Goal: Information Seeking & Learning: Check status

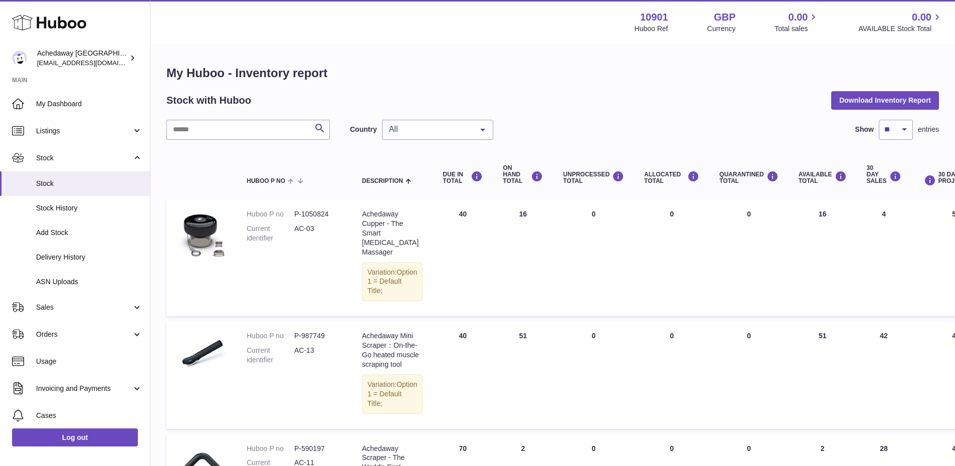
click at [381, 129] on div "Country All All GB ES No elements found. Consider changing the search query. Li…" at bounding box center [421, 130] width 143 height 20
click at [387, 133] on span "All" at bounding box center [429, 129] width 86 height 10
click at [402, 188] on span "ES" at bounding box center [437, 190] width 110 height 20
click at [454, 120] on div "ES" at bounding box center [437, 130] width 111 height 20
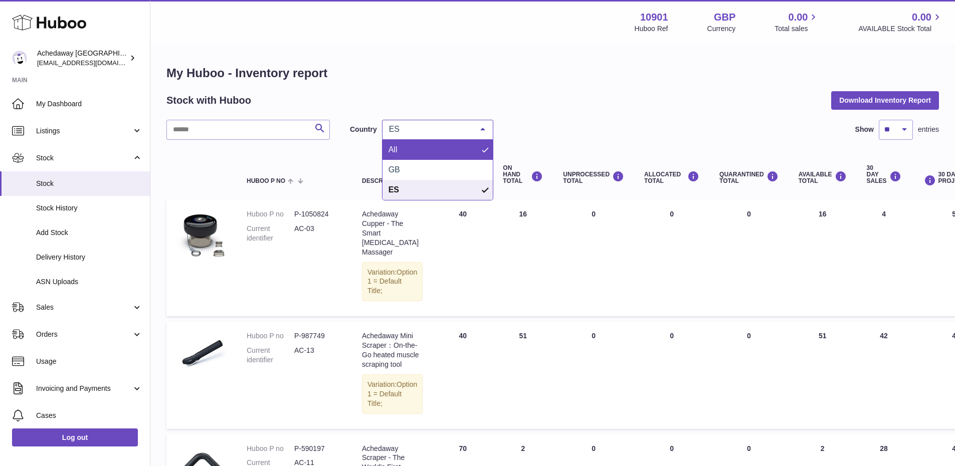
click at [448, 159] on span "All" at bounding box center [437, 150] width 110 height 20
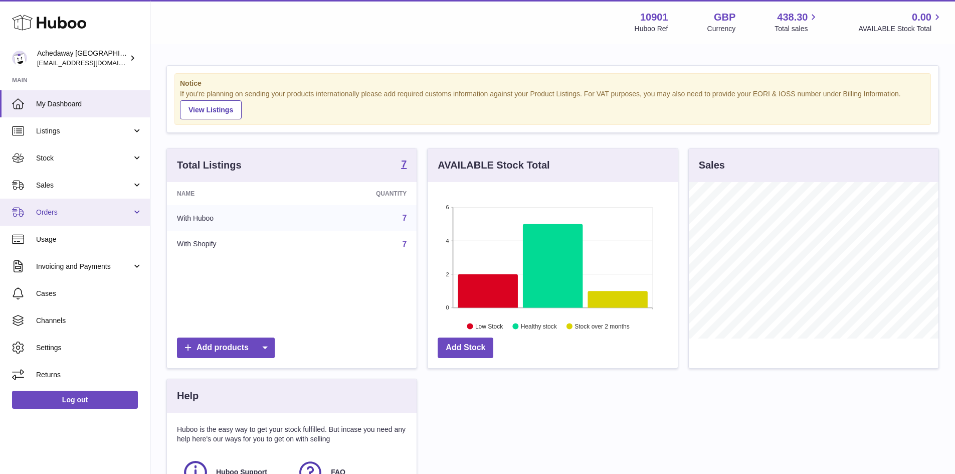
scroll to position [156, 250]
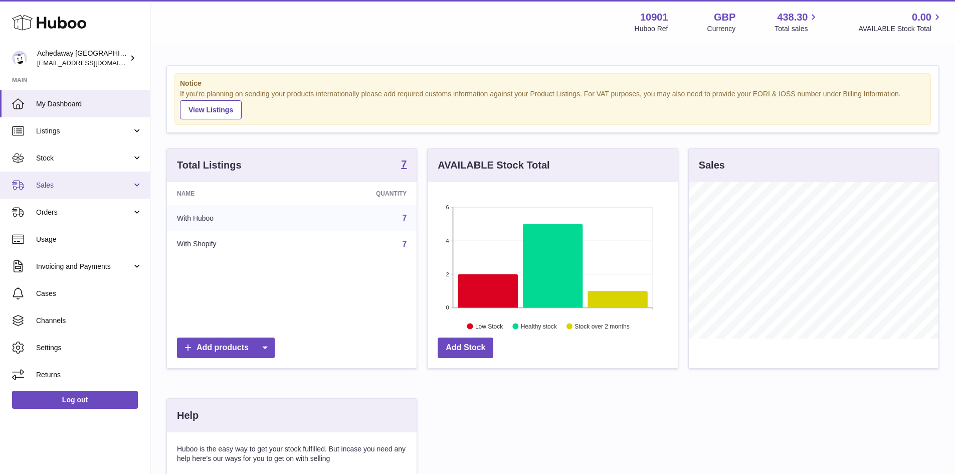
click at [74, 185] on span "Sales" at bounding box center [84, 185] width 96 height 10
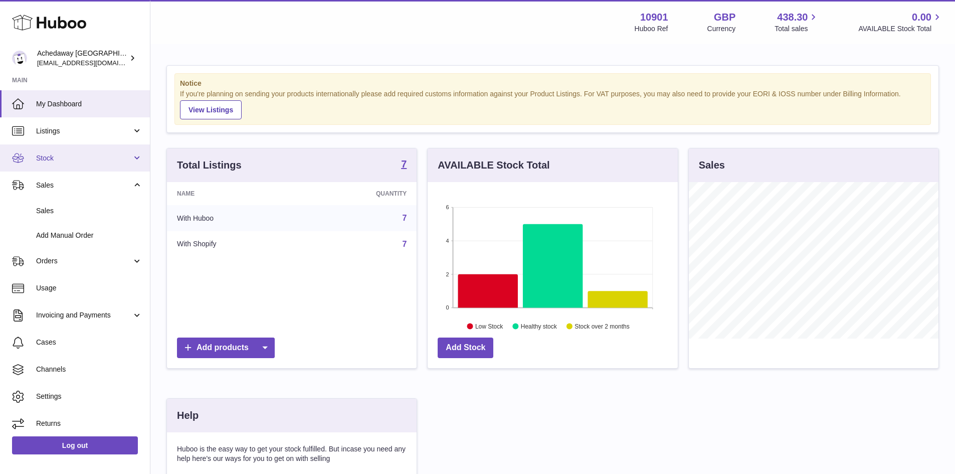
click at [75, 166] on link "Stock" at bounding box center [75, 157] width 150 height 27
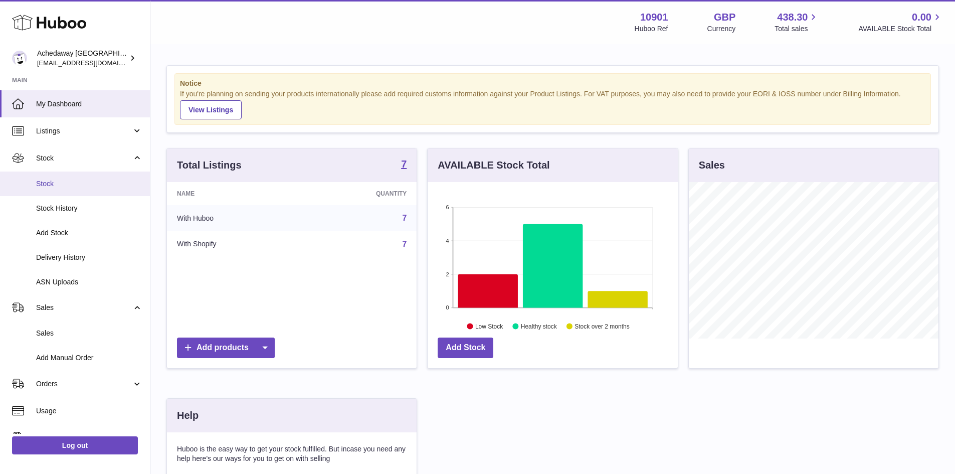
click at [81, 190] on link "Stock" at bounding box center [75, 183] width 150 height 25
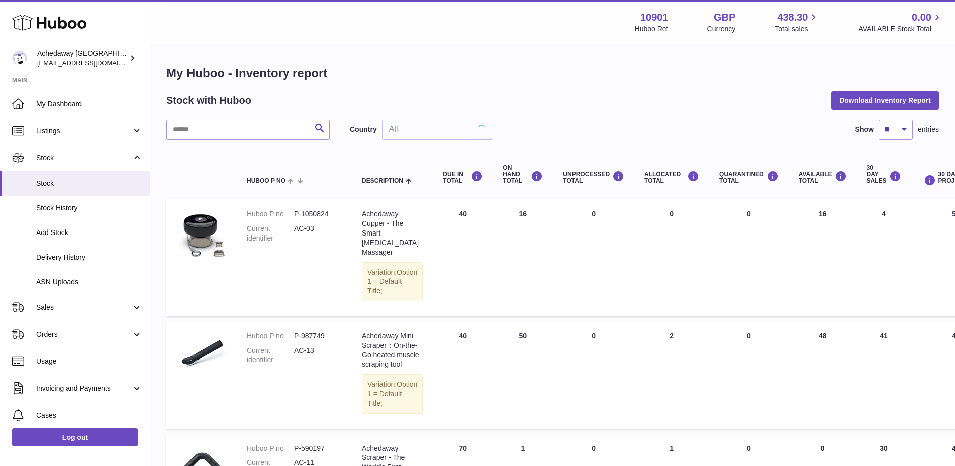
click at [405, 120] on div "All" at bounding box center [437, 130] width 111 height 20
click at [417, 194] on span "ES" at bounding box center [437, 190] width 110 height 20
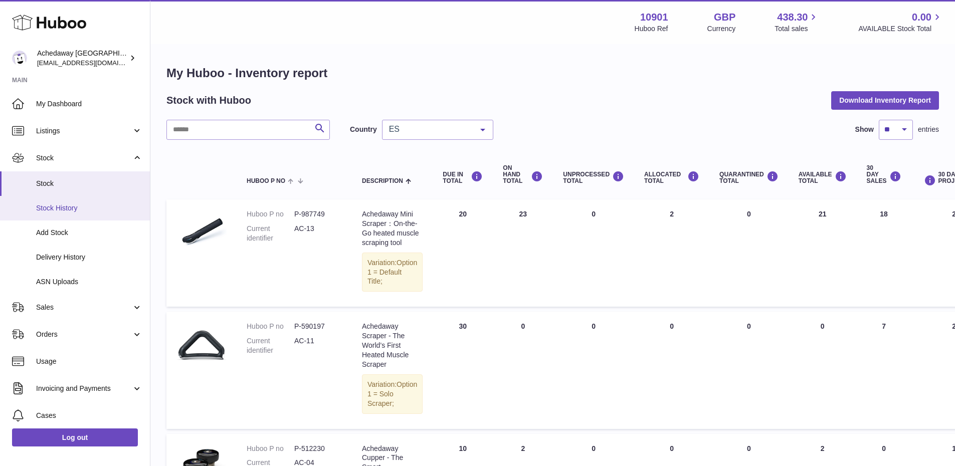
click at [55, 205] on span "Stock History" at bounding box center [89, 209] width 106 height 10
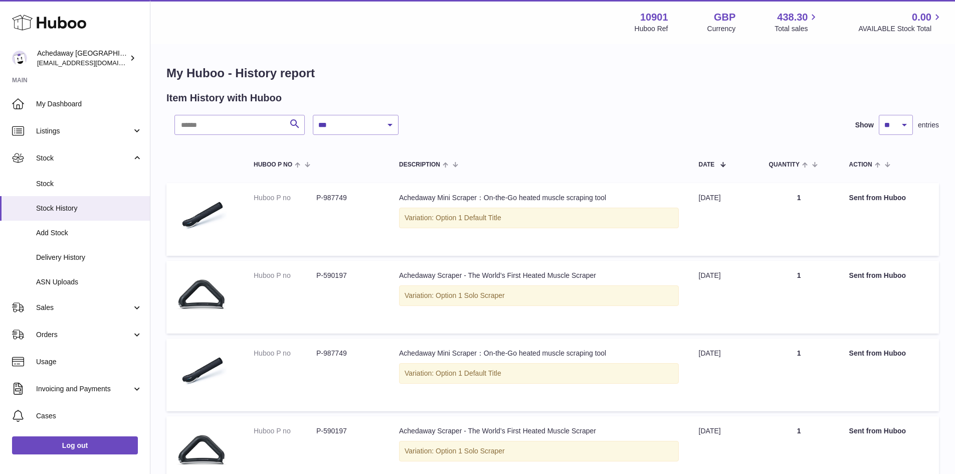
click at [309, 126] on div "**********" at bounding box center [512, 125] width 676 height 20
click at [325, 129] on select "**********" at bounding box center [356, 125] width 86 height 20
select select "*"
click at [313, 115] on select "**********" at bounding box center [356, 125] width 86 height 20
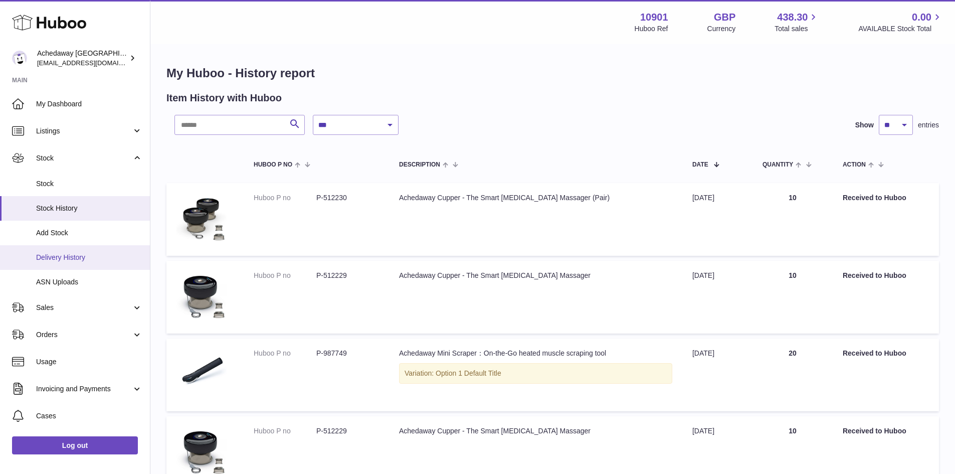
click at [74, 260] on span "Delivery History" at bounding box center [89, 258] width 106 height 10
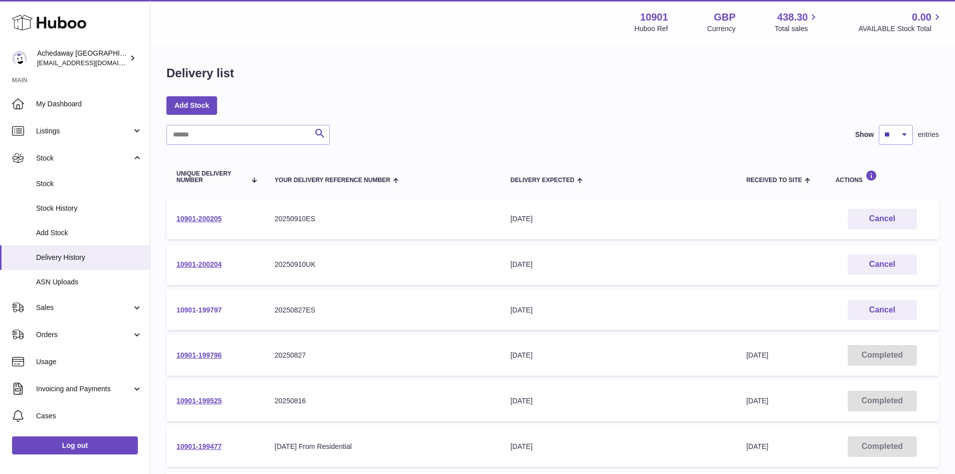
click at [194, 312] on link "10901-199797" at bounding box center [198, 310] width 45 height 8
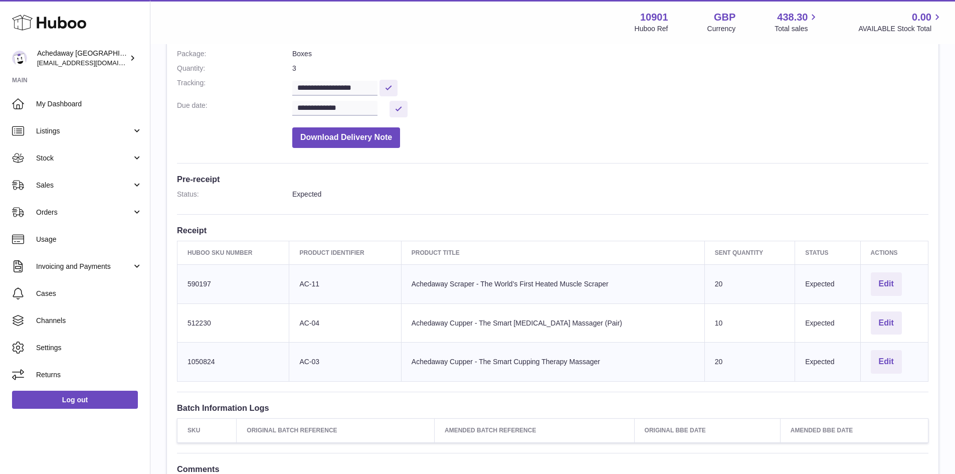
scroll to position [150, 0]
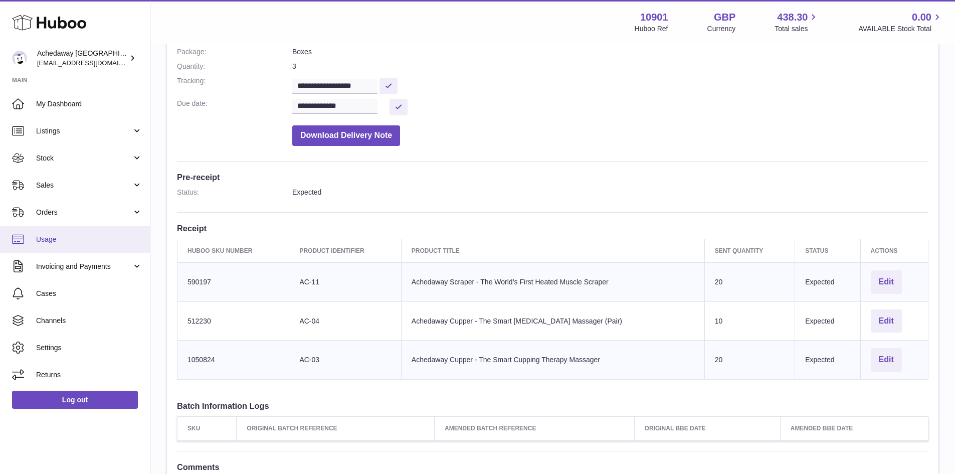
click at [66, 245] on link "Usage" at bounding box center [75, 239] width 150 height 27
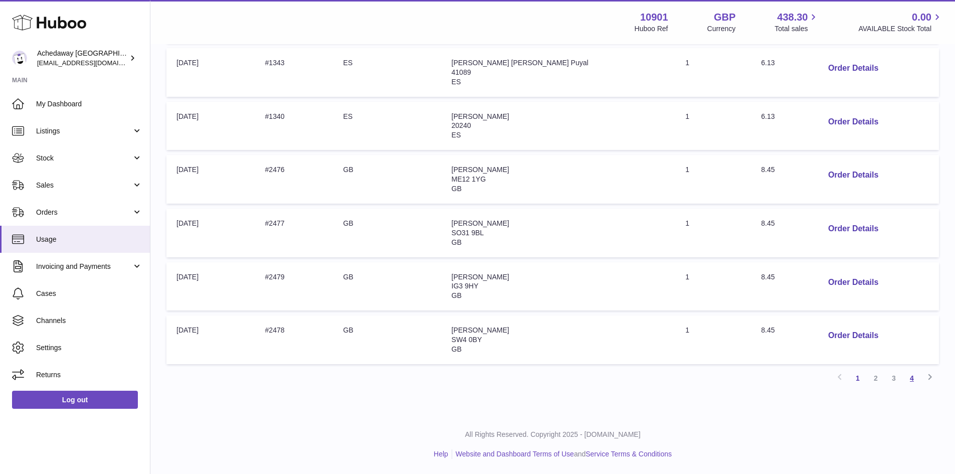
click at [910, 378] on link "4" at bounding box center [912, 378] width 18 height 18
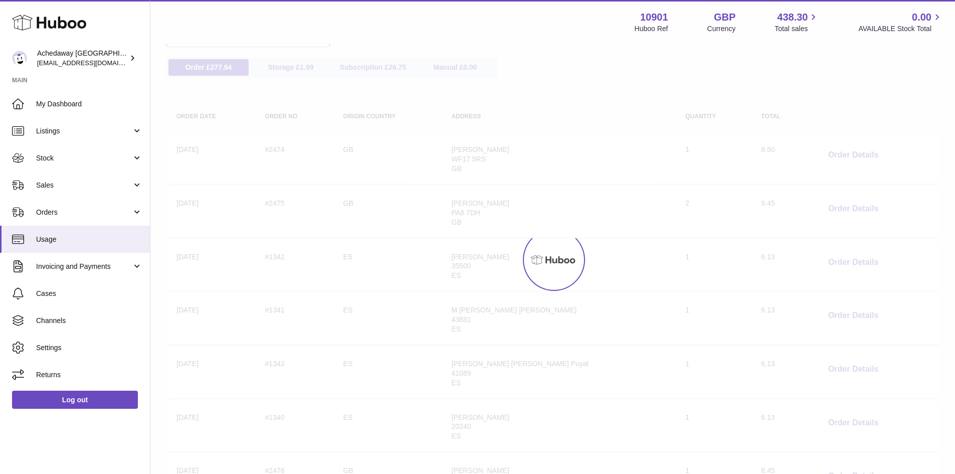
scroll to position [45, 0]
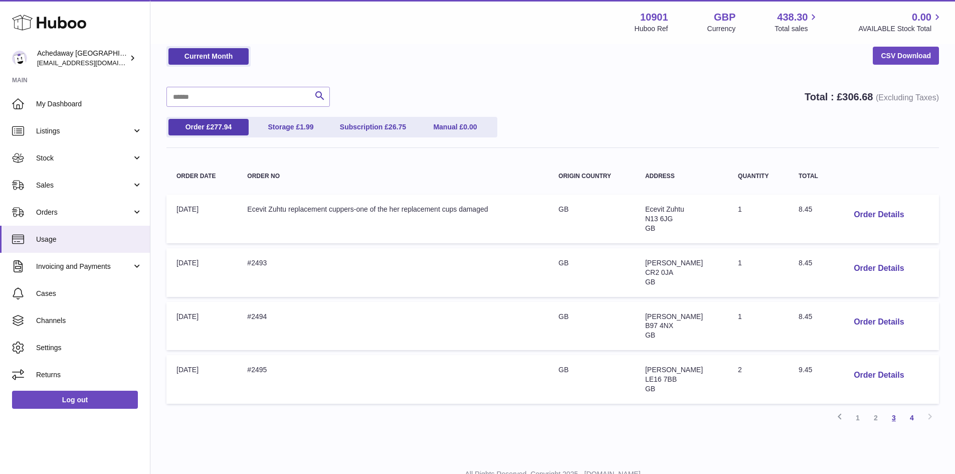
click at [899, 419] on link "3" at bounding box center [894, 418] width 18 height 18
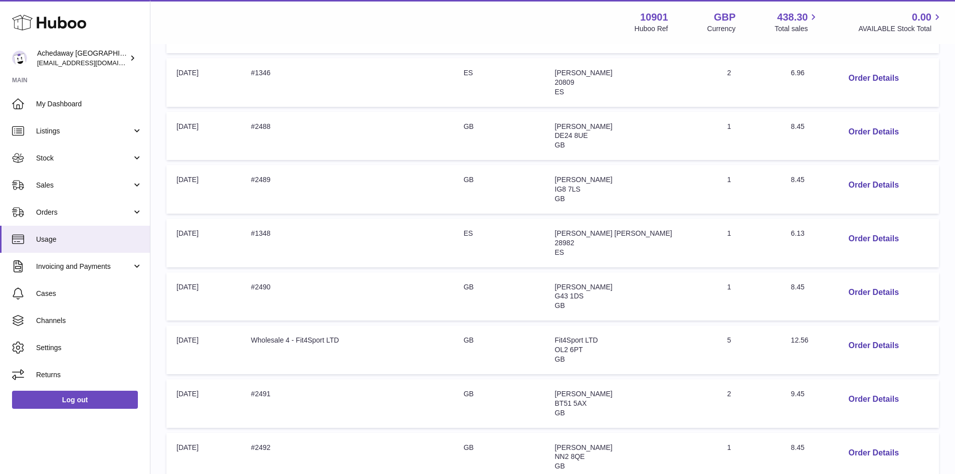
scroll to position [406, 0]
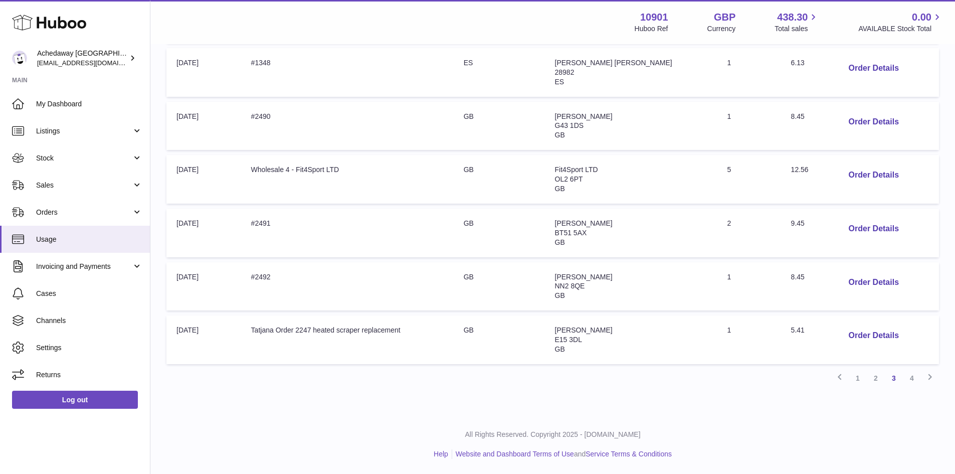
click at [791, 222] on span "9.45" at bounding box center [798, 223] width 14 height 8
copy span "9.45"
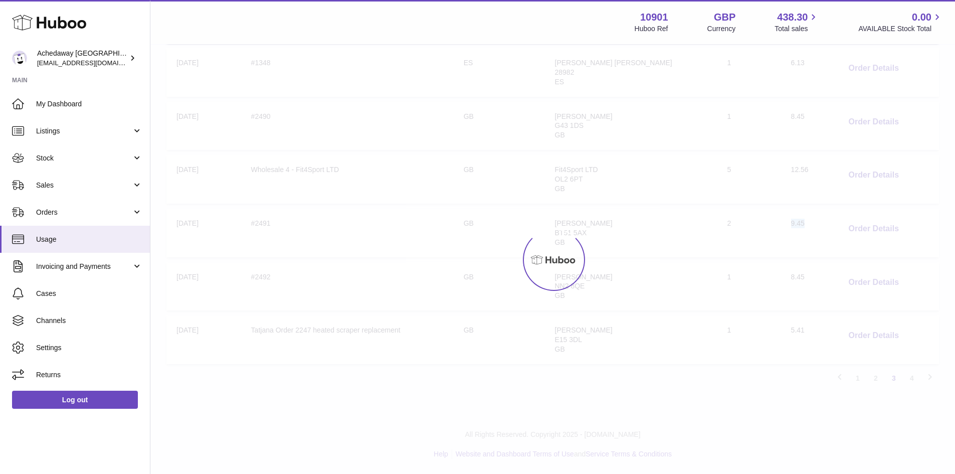
scroll to position [45, 0]
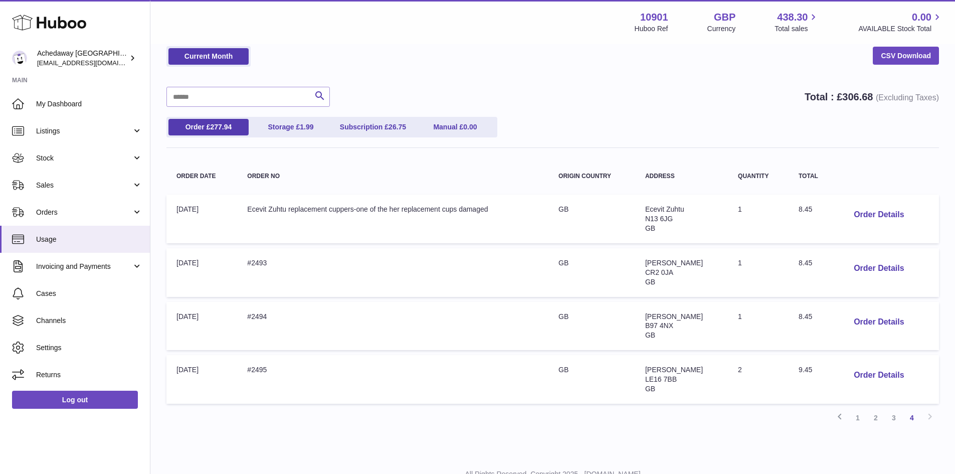
click at [805, 365] on td "Total: 9.45" at bounding box center [812, 379] width 47 height 49
click at [889, 416] on link "3" at bounding box center [894, 418] width 18 height 18
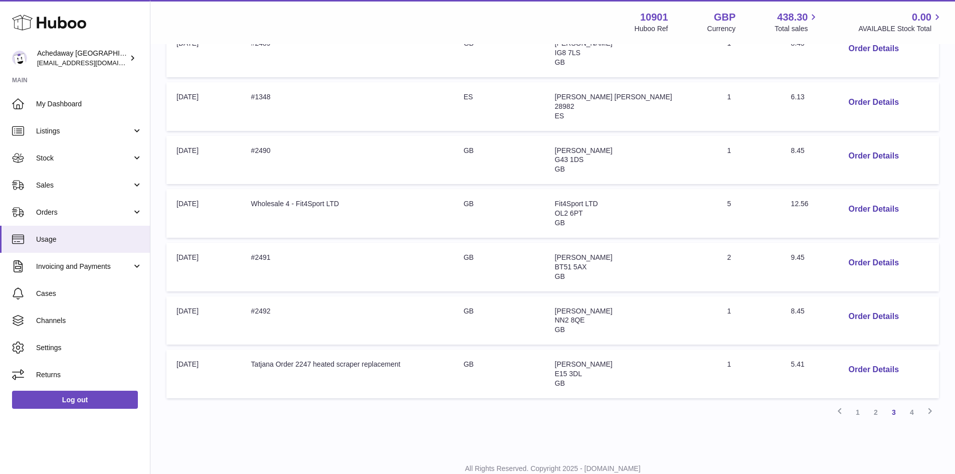
scroll to position [406, 0]
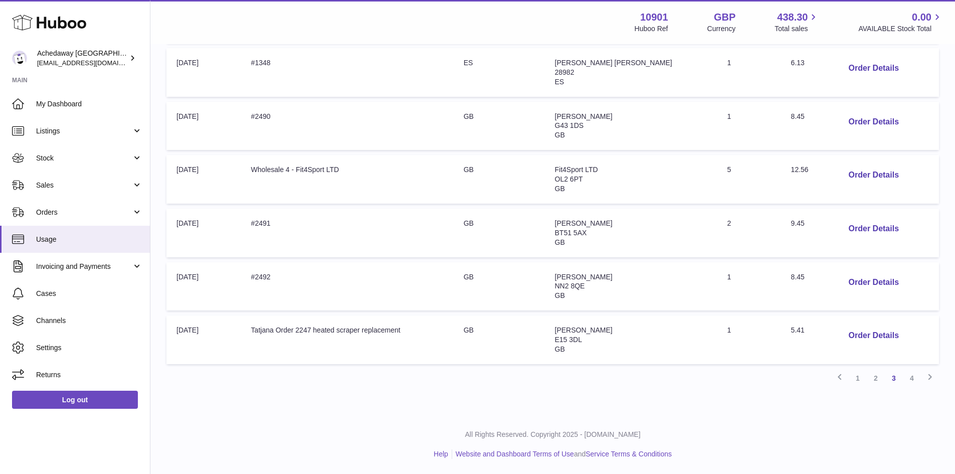
click at [791, 62] on span "6.13" at bounding box center [798, 63] width 14 height 8
copy span "6.13"
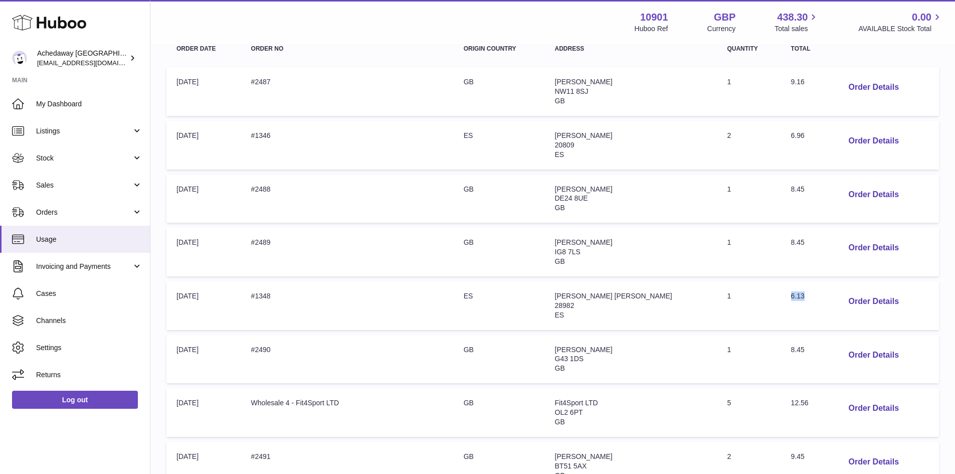
scroll to position [155, 0]
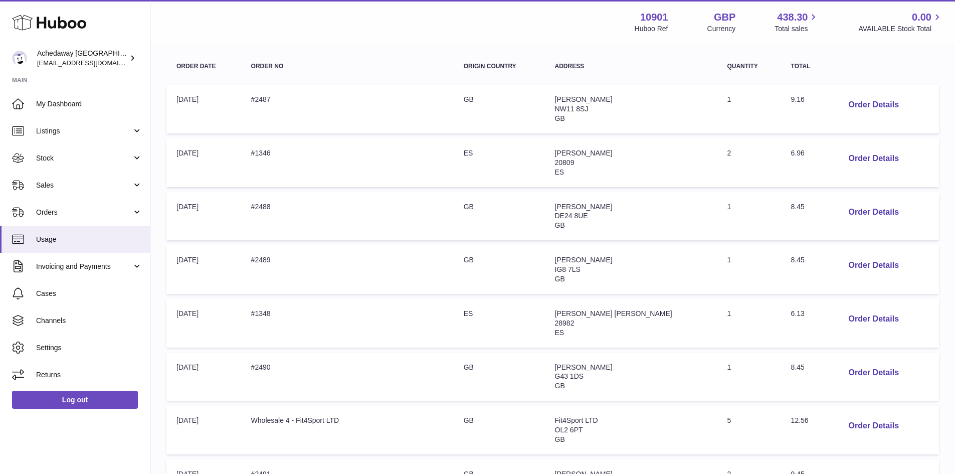
click at [791, 150] on span "6.96" at bounding box center [798, 153] width 14 height 8
copy span "6.96"
click at [791, 315] on span "6.13" at bounding box center [798, 313] width 14 height 8
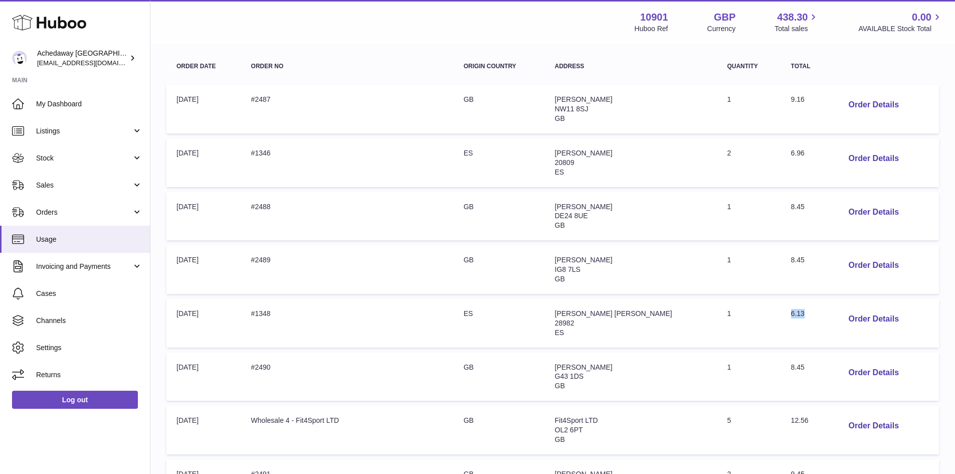
copy span "6.13"
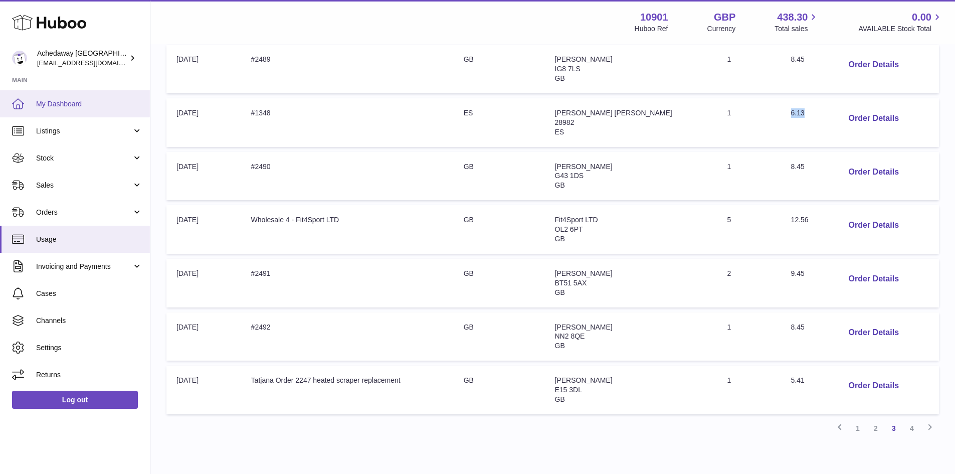
click at [80, 107] on span "My Dashboard" at bounding box center [89, 104] width 106 height 10
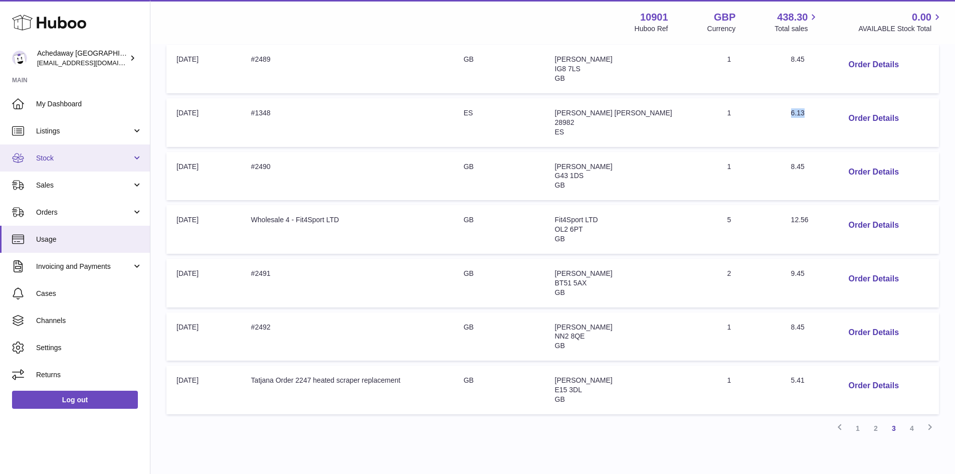
click at [98, 166] on link "Stock" at bounding box center [75, 157] width 150 height 27
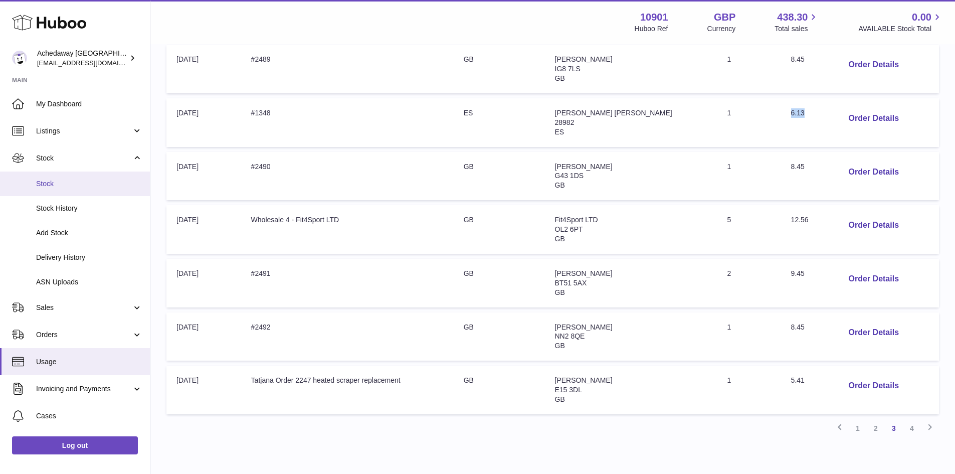
click at [91, 179] on span "Stock" at bounding box center [89, 184] width 106 height 10
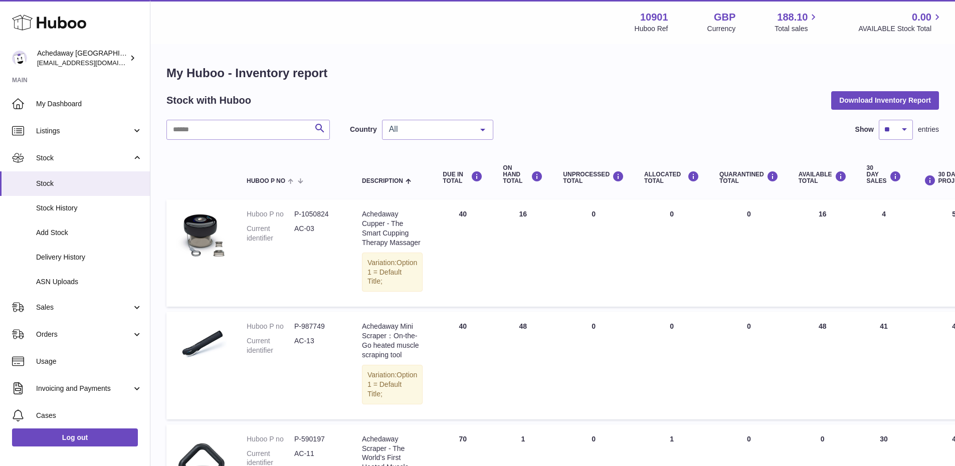
click at [479, 128] on div "All All GB ES No elements found. Consider changing the search query. List is em…" at bounding box center [437, 130] width 111 height 20
click at [393, 187] on span "ES" at bounding box center [393, 189] width 11 height 9
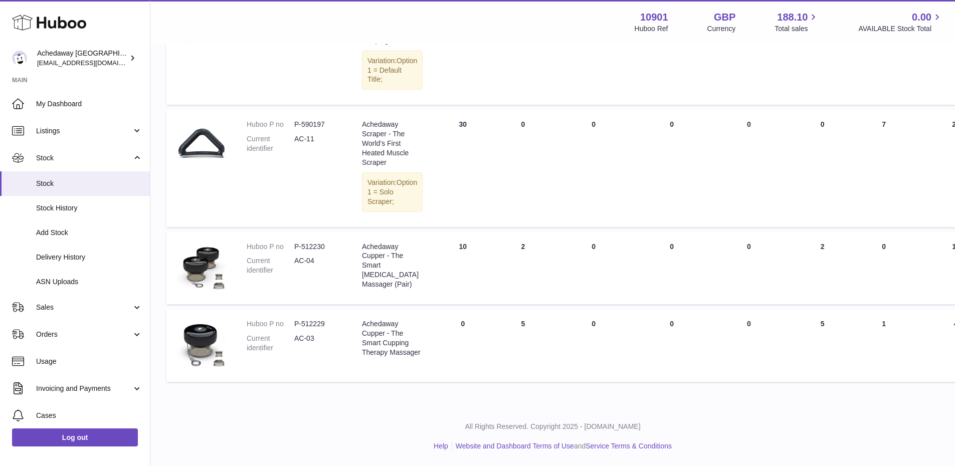
scroll to position [231, 0]
click at [90, 253] on span "Delivery History" at bounding box center [89, 258] width 106 height 10
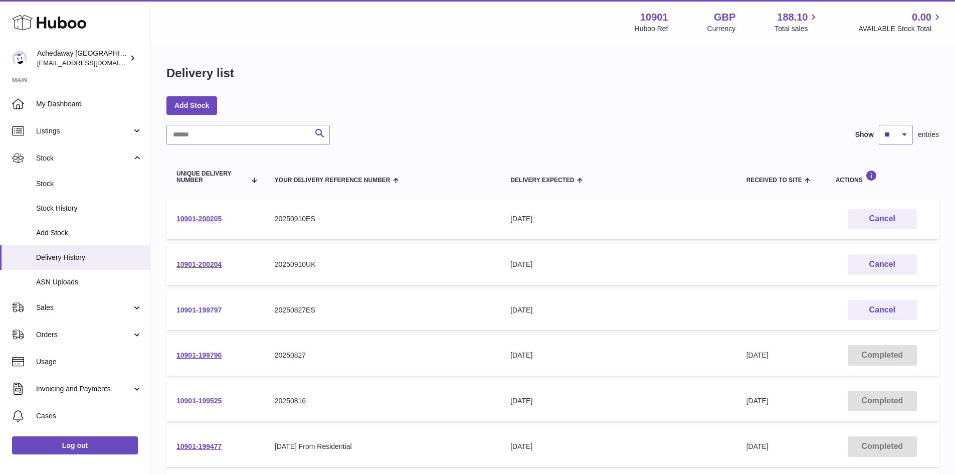
click at [194, 308] on link "10901-199797" at bounding box center [198, 310] width 45 height 8
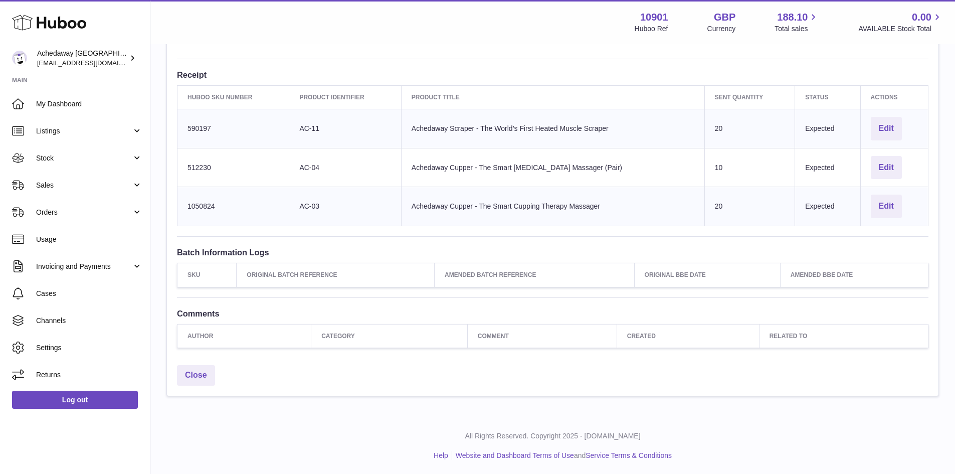
scroll to position [304, 0]
click at [94, 210] on span "Orders" at bounding box center [84, 213] width 96 height 10
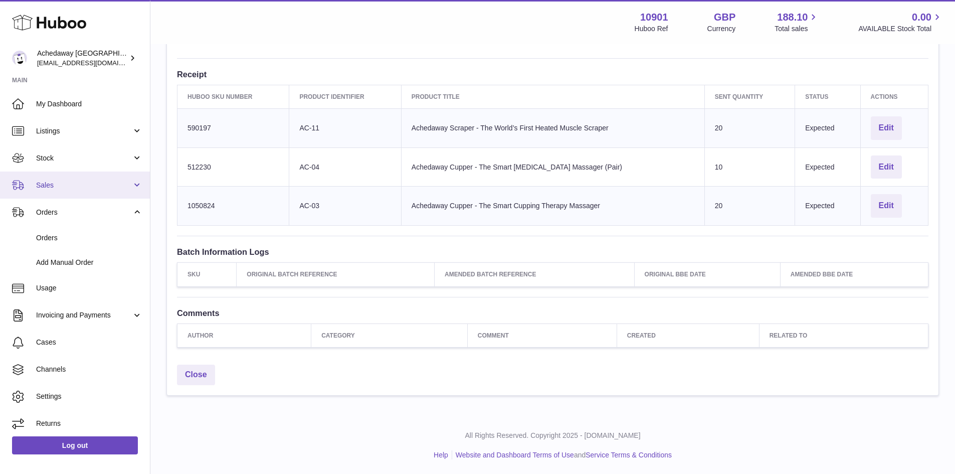
click at [96, 176] on link "Sales" at bounding box center [75, 184] width 150 height 27
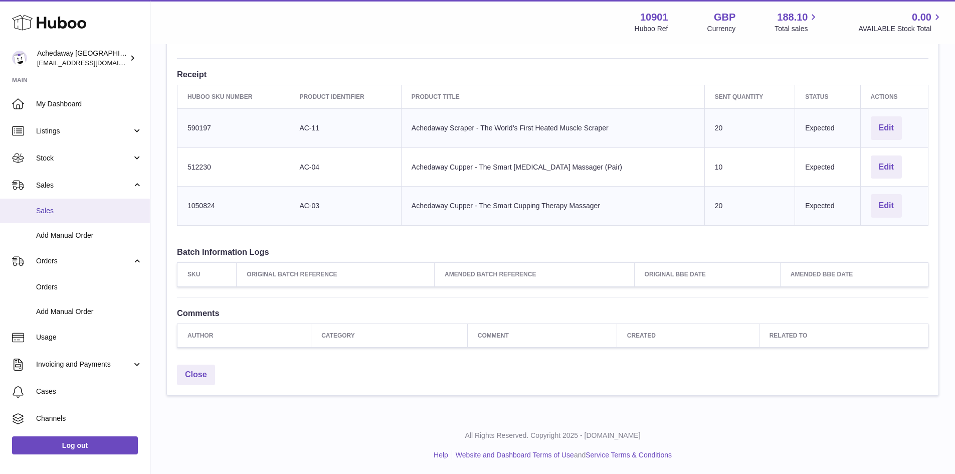
click at [83, 203] on link "Sales" at bounding box center [75, 211] width 150 height 25
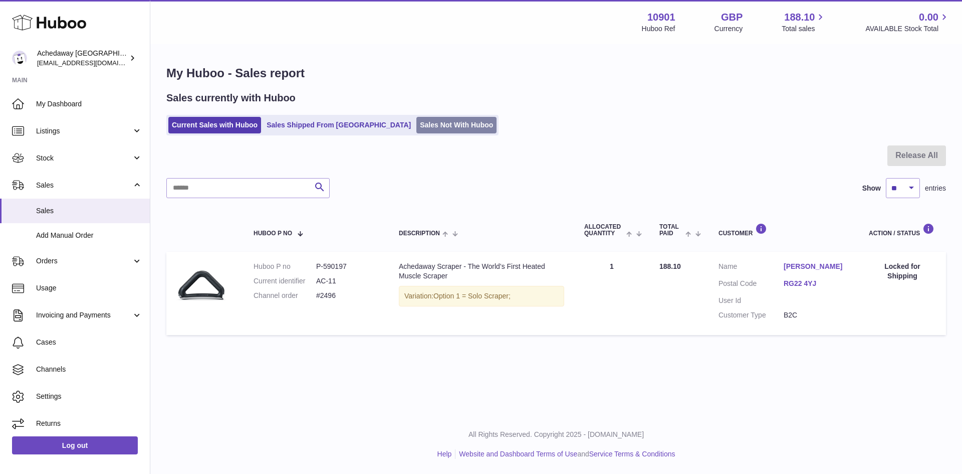
click at [417, 119] on link "Sales Not With Huboo" at bounding box center [457, 125] width 80 height 17
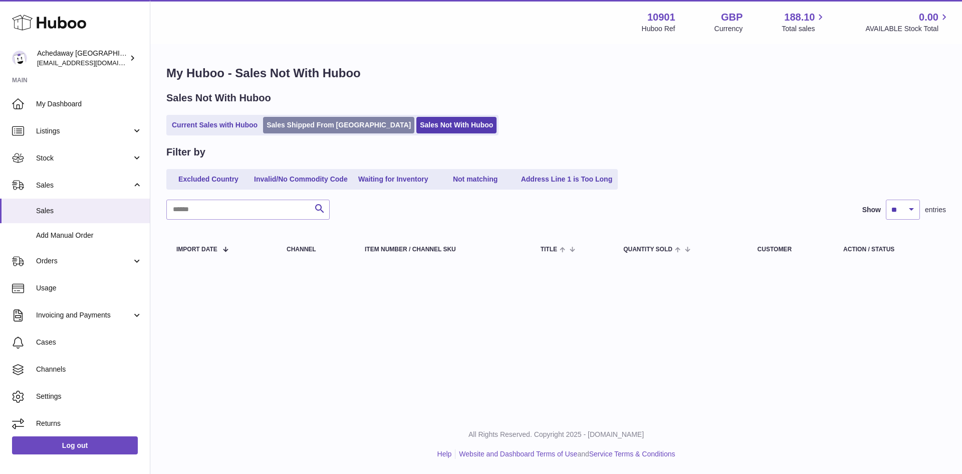
click at [304, 129] on link "Sales Shipped From [GEOGRAPHIC_DATA]" at bounding box center [338, 125] width 151 height 17
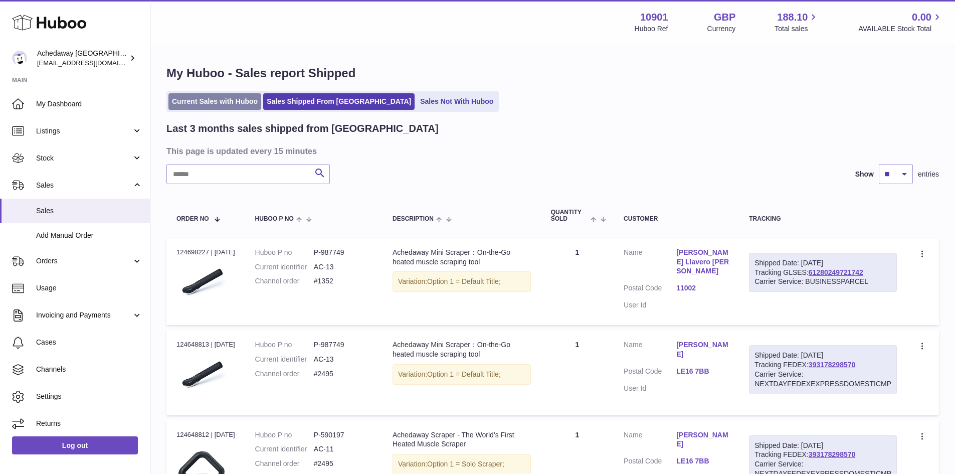
click at [221, 103] on link "Current Sales with Huboo" at bounding box center [214, 101] width 93 height 17
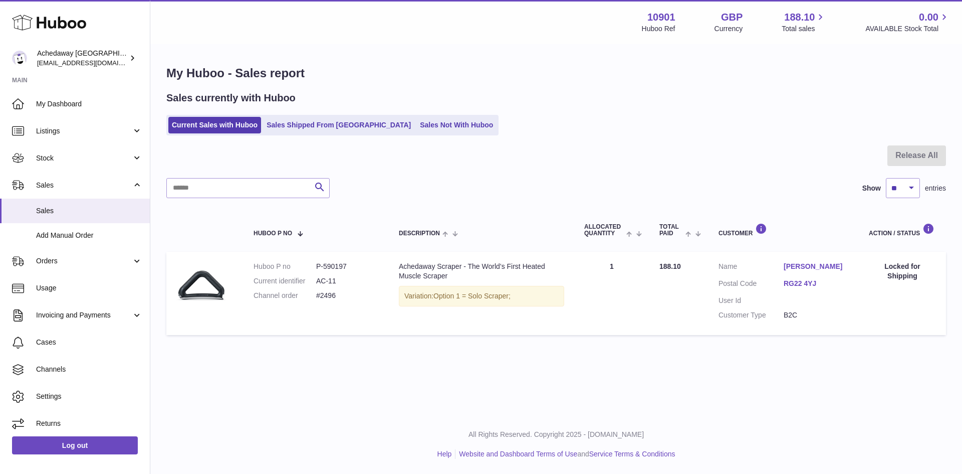
click at [348, 102] on div "Sales currently with Huboo" at bounding box center [556, 98] width 780 height 14
click at [331, 123] on link "Sales Shipped From [GEOGRAPHIC_DATA]" at bounding box center [338, 125] width 151 height 17
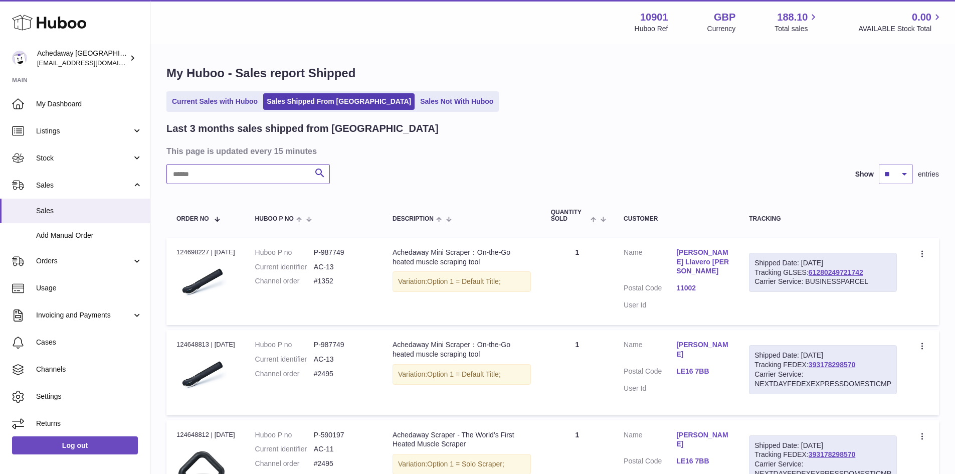
click at [257, 172] on input "text" at bounding box center [247, 174] width 163 height 20
paste input "**********"
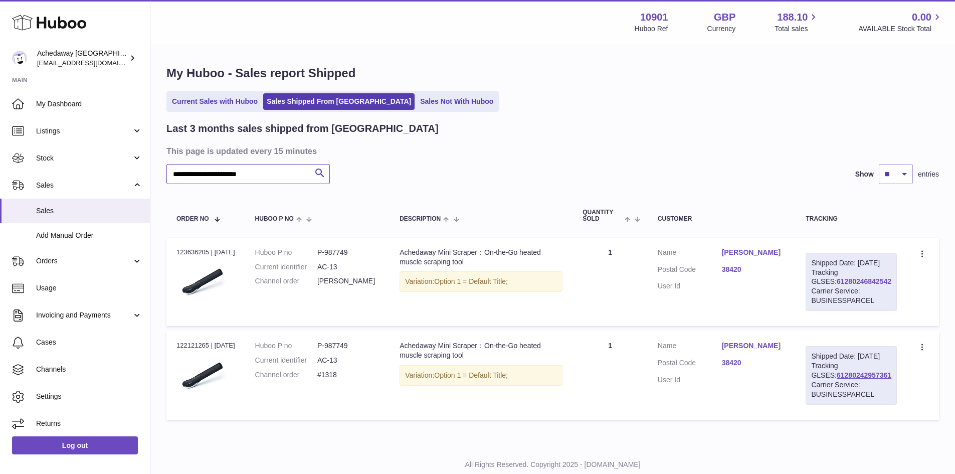
type input "**********"
click at [840, 285] on link "61280246842542" at bounding box center [864, 281] width 55 height 8
click at [194, 108] on link "Current Sales with Huboo" at bounding box center [214, 101] width 93 height 17
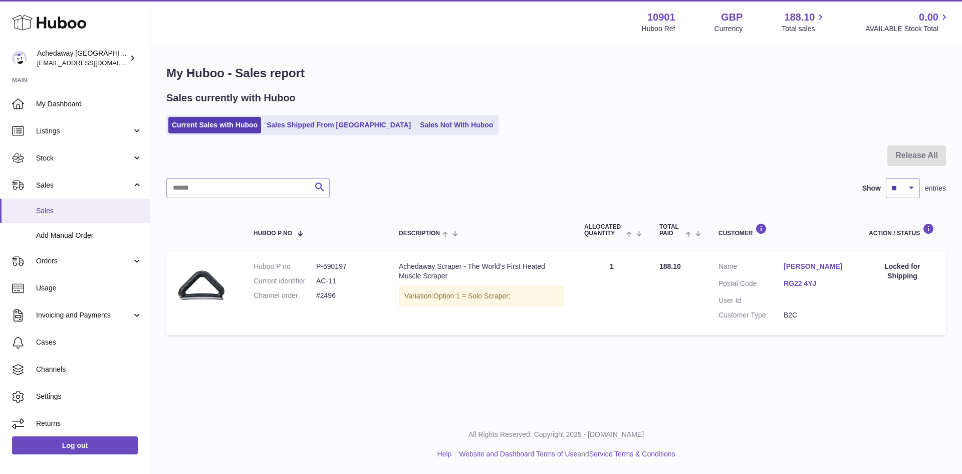
click at [32, 215] on link "Sales" at bounding box center [75, 211] width 150 height 25
click at [219, 121] on link "Current Sales with Huboo" at bounding box center [214, 125] width 93 height 17
click at [75, 212] on span "Sales" at bounding box center [89, 211] width 106 height 10
click at [52, 208] on span "Sales" at bounding box center [89, 211] width 106 height 10
click at [113, 150] on link "Stock" at bounding box center [75, 157] width 150 height 27
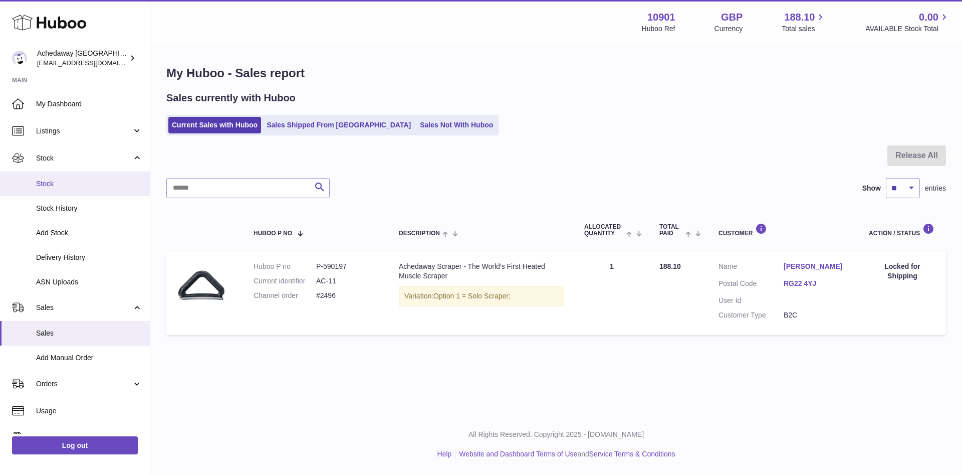
click at [99, 177] on link "Stock" at bounding box center [75, 183] width 150 height 25
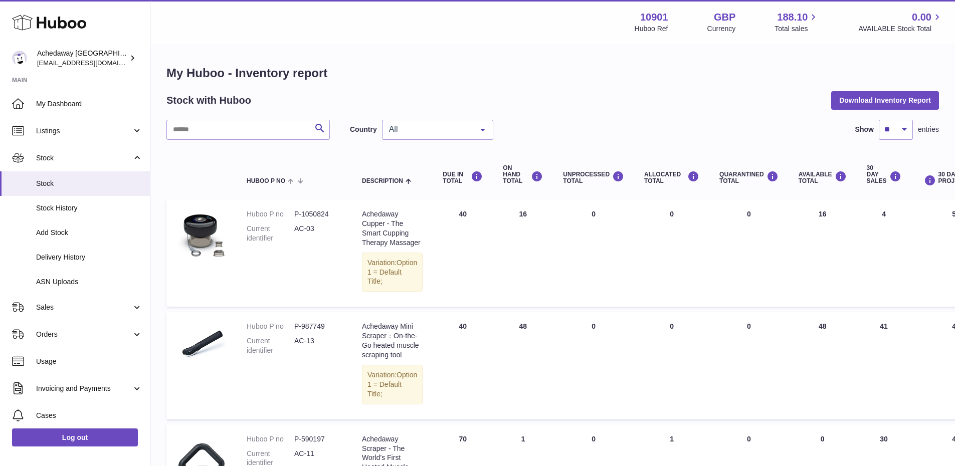
click at [435, 131] on span "All" at bounding box center [429, 129] width 86 height 10
click at [409, 177] on span "GB" at bounding box center [437, 170] width 110 height 20
click at [0, 176] on div at bounding box center [0, 233] width 0 height 466
click at [412, 125] on span "GB" at bounding box center [429, 129] width 86 height 10
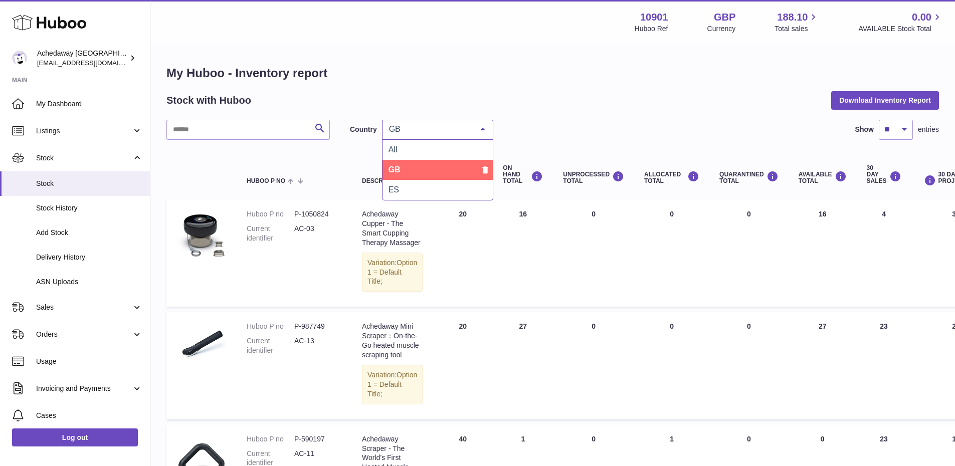
click at [398, 178] on span "GB" at bounding box center [437, 170] width 110 height 20
click at [424, 131] on div "Country" at bounding box center [437, 130] width 111 height 20
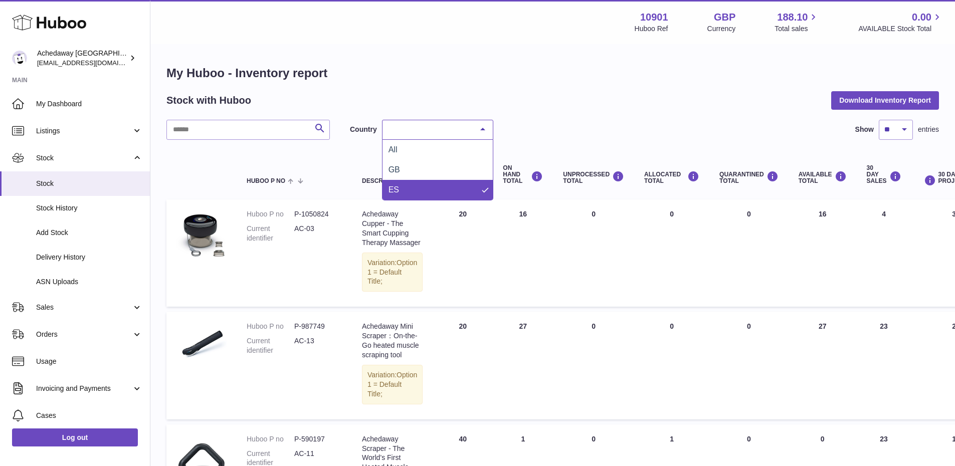
click at [402, 195] on span "ES" at bounding box center [437, 190] width 110 height 20
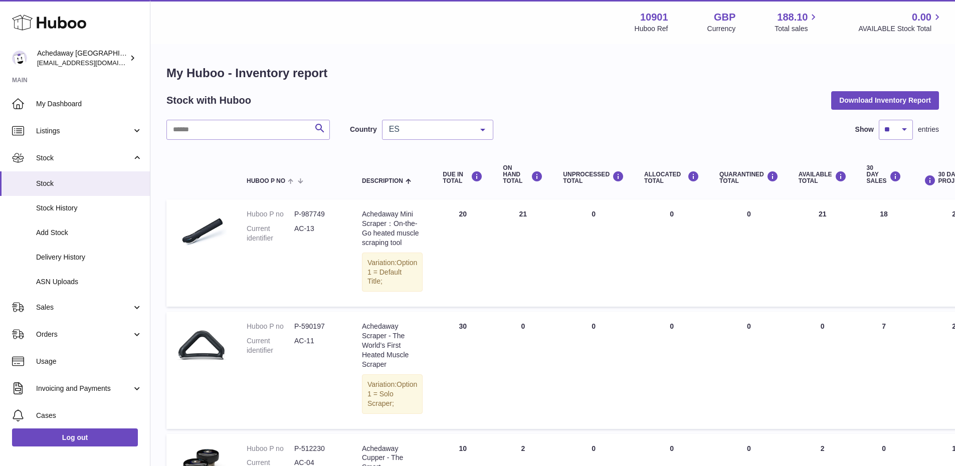
scroll to position [231, 0]
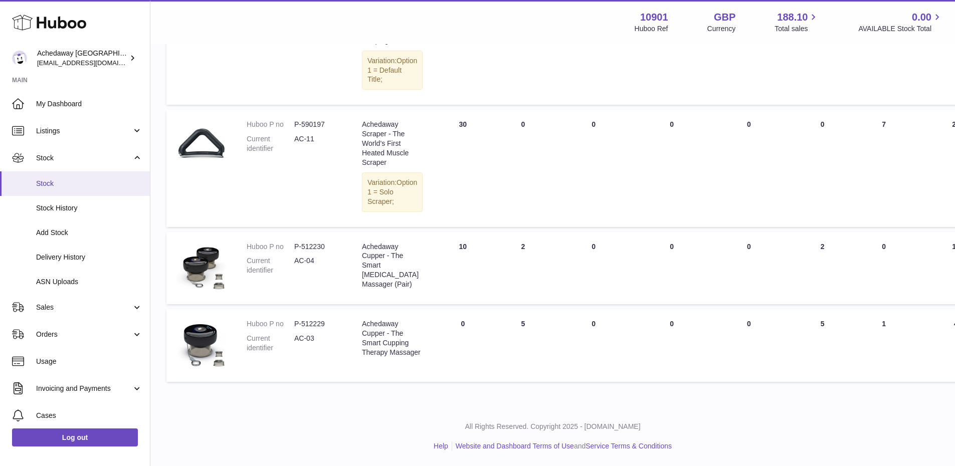
click at [69, 179] on span "Stock" at bounding box center [89, 184] width 106 height 10
